Goal: Find specific page/section: Find specific page/section

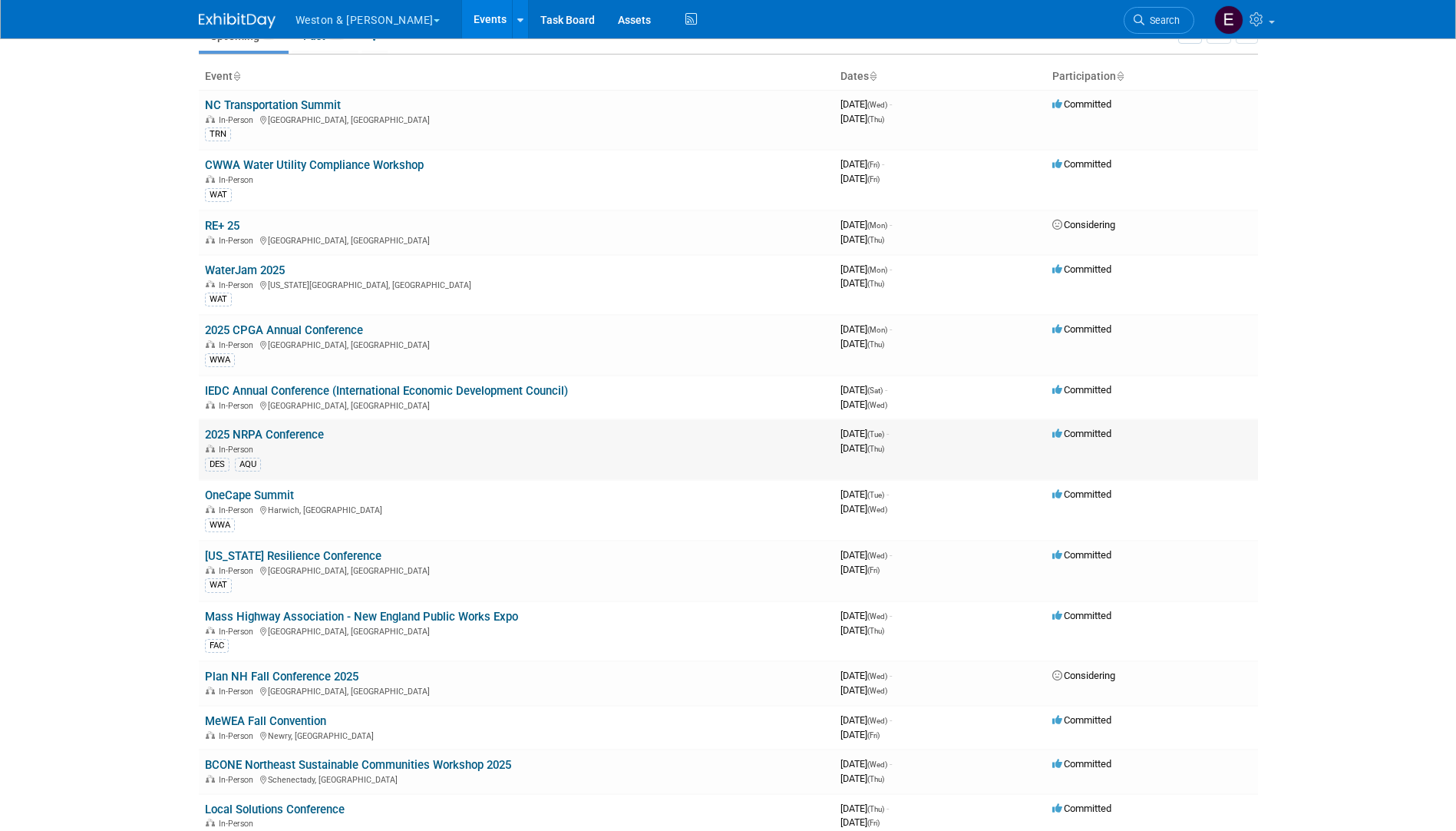
scroll to position [154, 0]
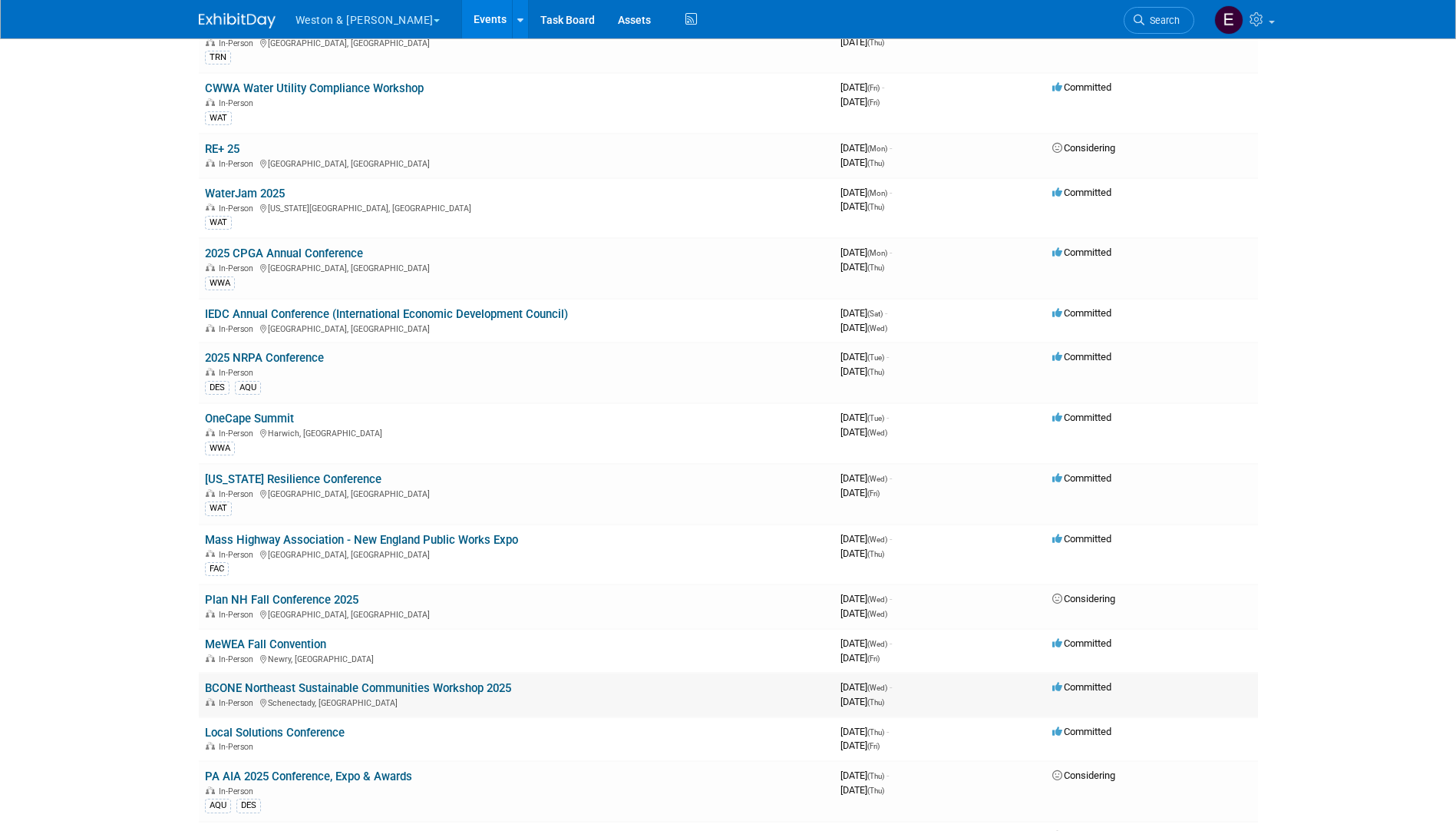
click at [260, 689] on link "BCONE Northeast Sustainable Communities Workshop 2025" at bounding box center [358, 688] width 307 height 14
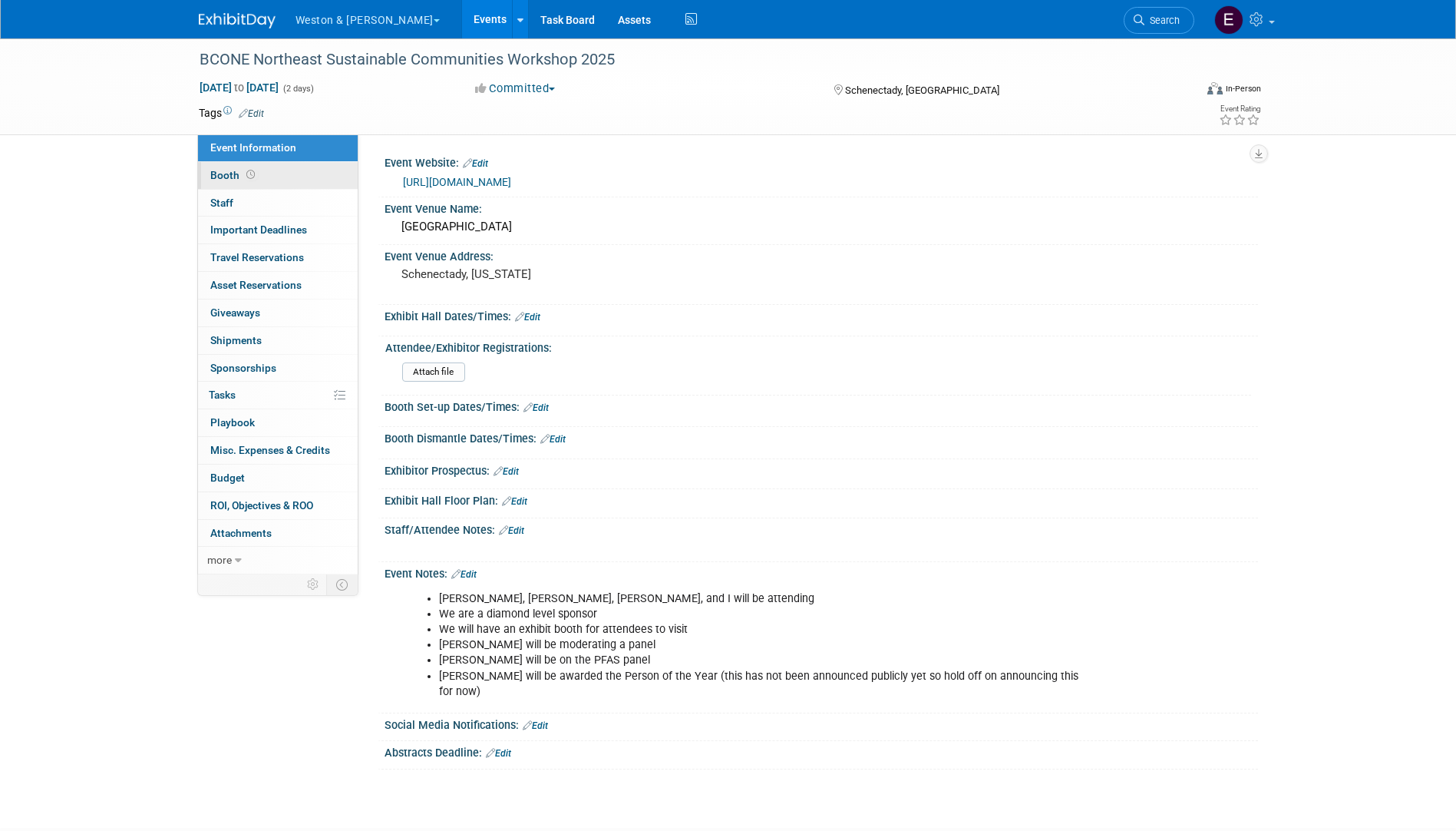
click at [247, 176] on icon at bounding box center [250, 175] width 8 height 8
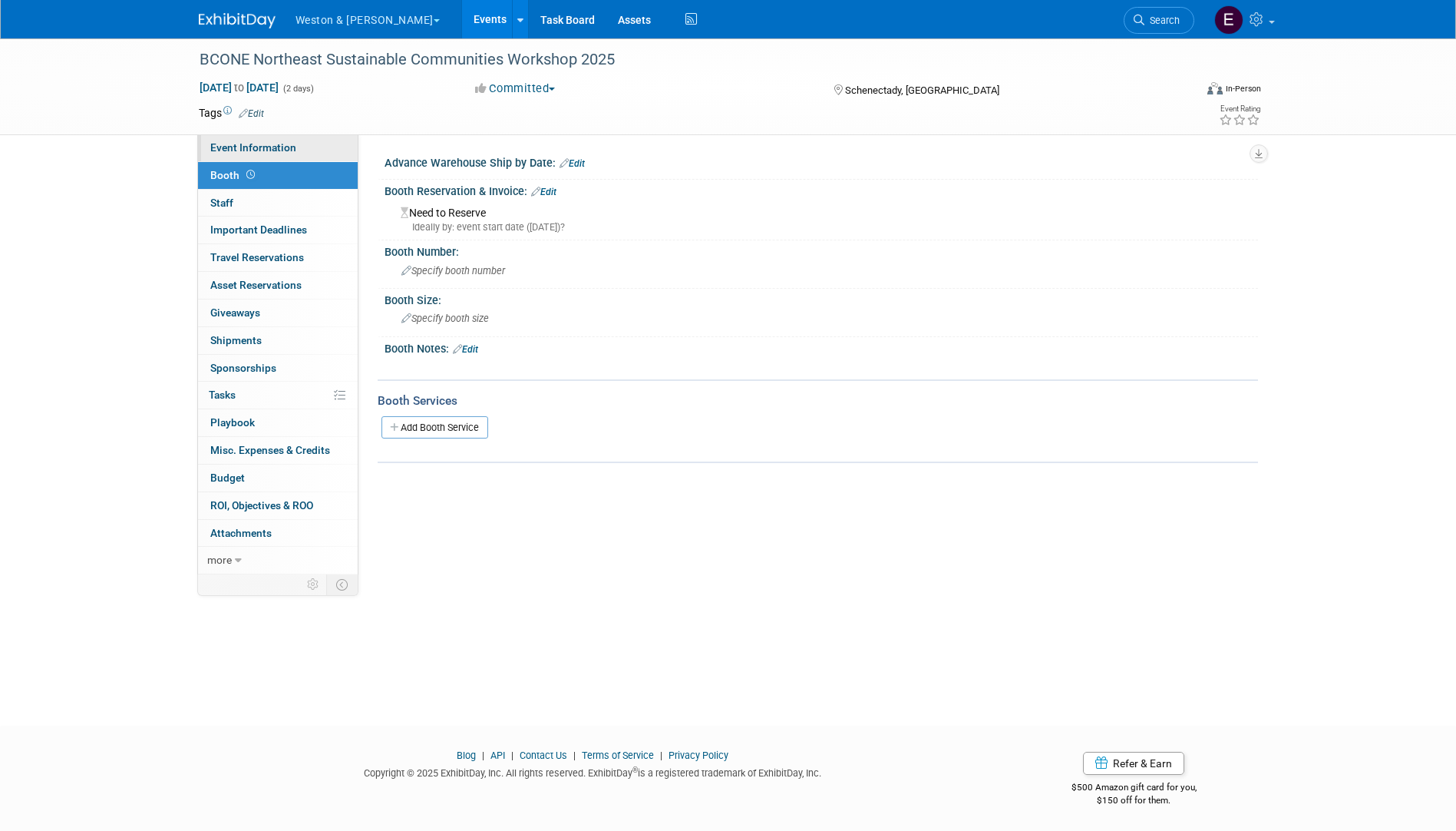
click at [264, 150] on span "Event Information" at bounding box center [253, 147] width 86 height 12
